Goal: Find specific page/section: Find specific page/section

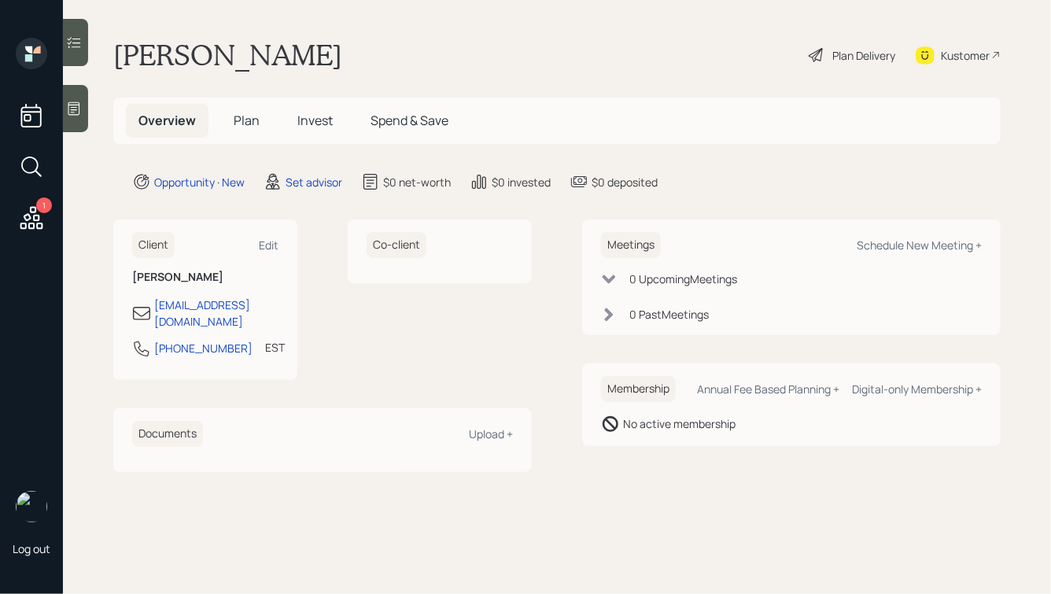
drag, startPoint x: 0, startPoint y: 0, endPoint x: 79, endPoint y: 107, distance: 132.8
click at [79, 107] on icon at bounding box center [74, 108] width 12 height 13
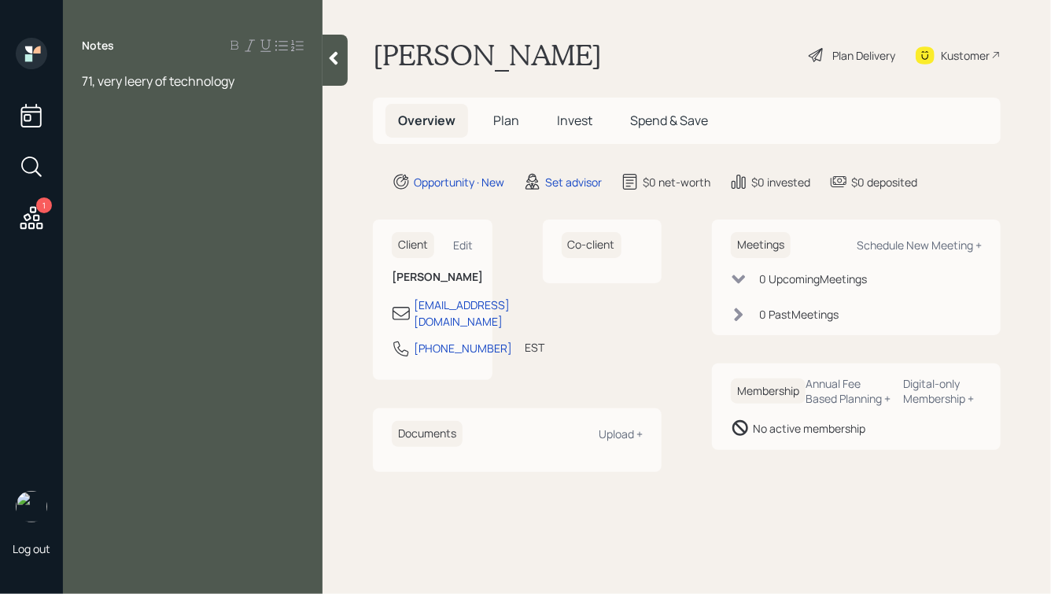
click at [339, 59] on icon at bounding box center [334, 58] width 16 height 16
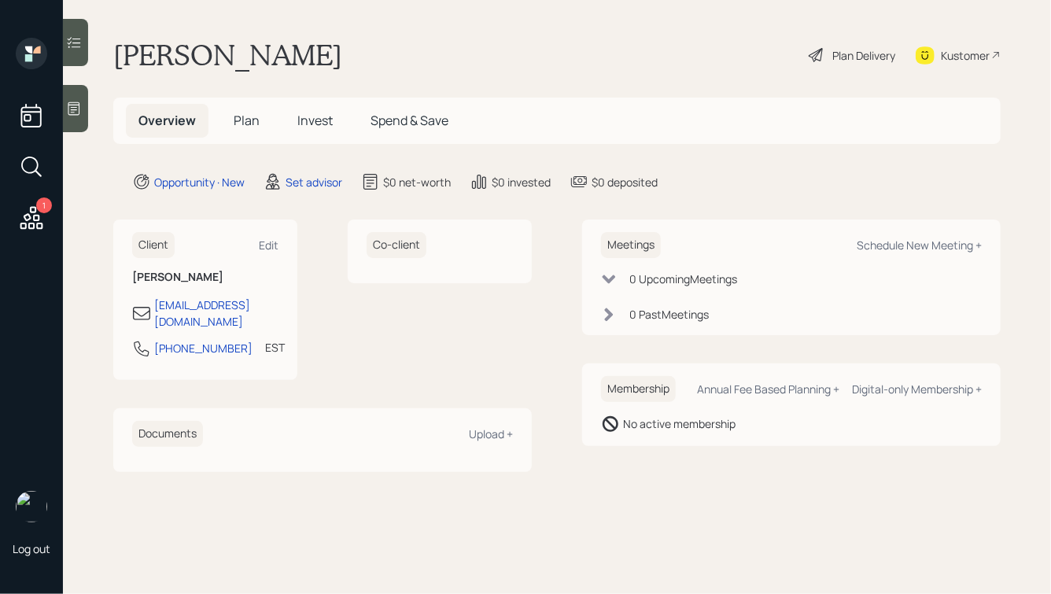
click at [76, 99] on div at bounding box center [75, 108] width 25 height 47
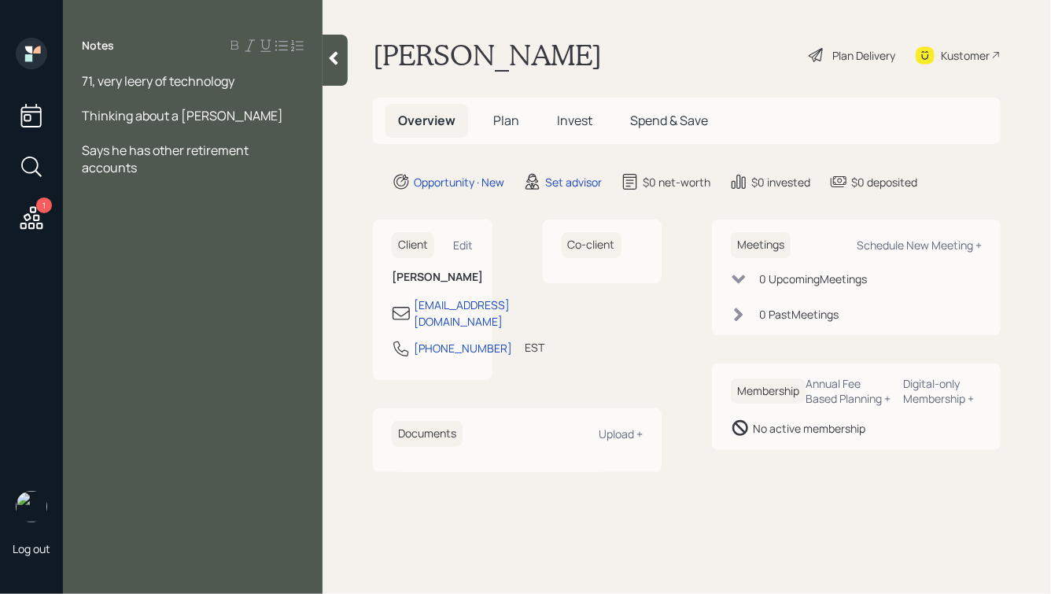
click at [334, 71] on div at bounding box center [335, 60] width 25 height 51
